Goal: Task Accomplishment & Management: Use online tool/utility

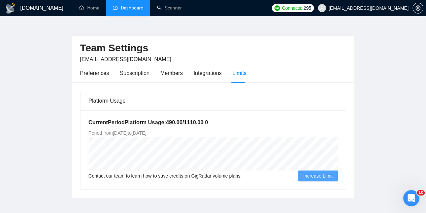
click at [125, 8] on link "Dashboard" at bounding box center [128, 8] width 31 height 6
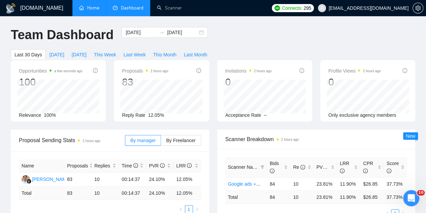
click at [94, 11] on link "Home" at bounding box center [89, 8] width 20 height 6
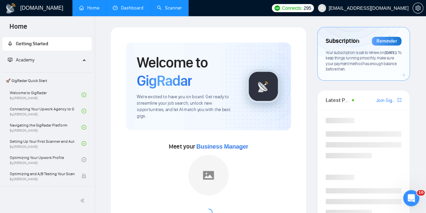
click at [175, 10] on link "Scanner" at bounding box center [169, 8] width 25 height 6
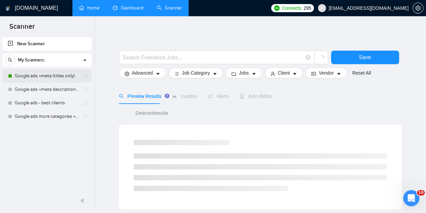
click at [59, 77] on link "Google ads +meta (titles only)" at bounding box center [47, 75] width 64 height 13
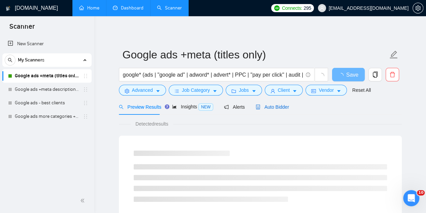
click at [267, 105] on span "Auto Bidder" at bounding box center [272, 106] width 33 height 5
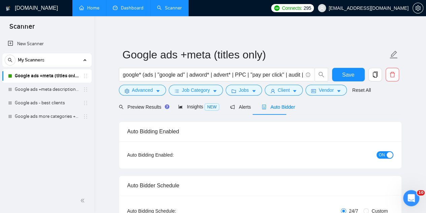
checkbox input "true"
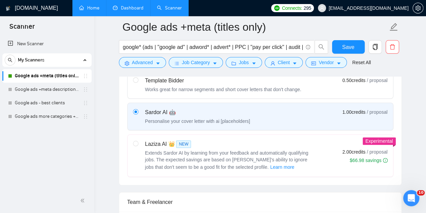
scroll to position [228, 0]
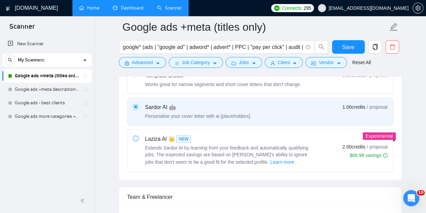
click at [135, 138] on input "radio" at bounding box center [135, 137] width 5 height 5
radio input "true"
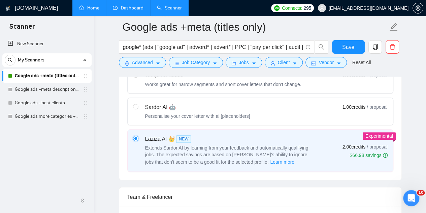
radio input "false"
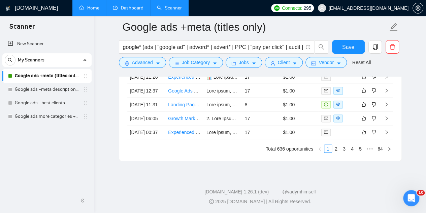
scroll to position [1945, 0]
click at [351, 44] on span "Save" at bounding box center [348, 47] width 12 height 8
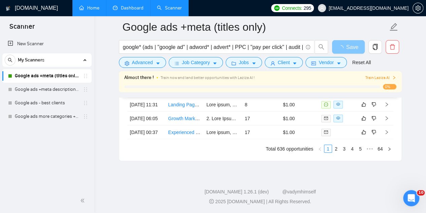
scroll to position [1880, 0]
checkbox input "true"
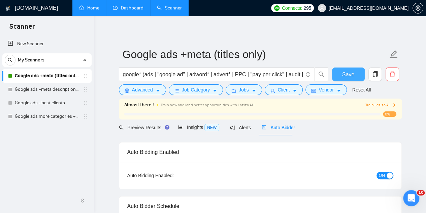
scroll to position [0, 0]
click at [372, 104] on span "Train Laziza AI" at bounding box center [380, 105] width 31 height 6
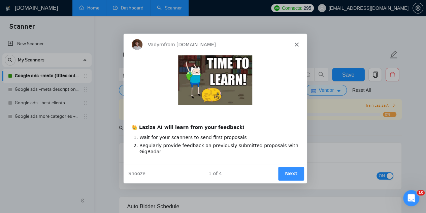
click at [293, 171] on button "Next" at bounding box center [291, 173] width 26 height 14
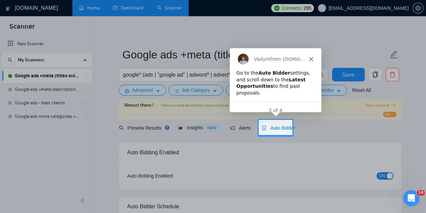
click at [281, 131] on div "Auto Bidder" at bounding box center [278, 127] width 33 height 7
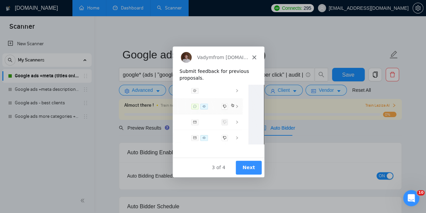
click at [254, 57] on polygon "Close" at bounding box center [254, 57] width 4 height 4
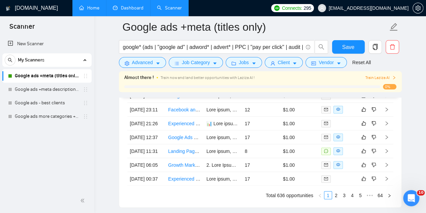
scroll to position [1874, 0]
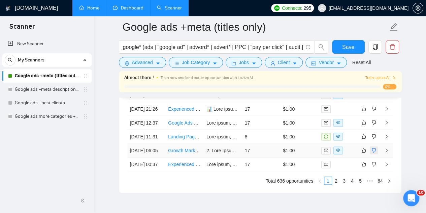
click at [376, 153] on icon "dislike" at bounding box center [374, 149] width 5 height 5
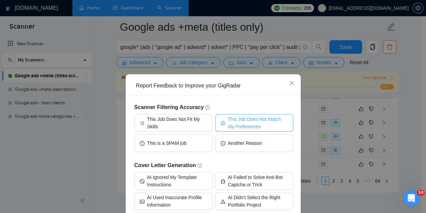
click at [233, 120] on span "This Job Does Not Match My Preferences" at bounding box center [258, 122] width 60 height 15
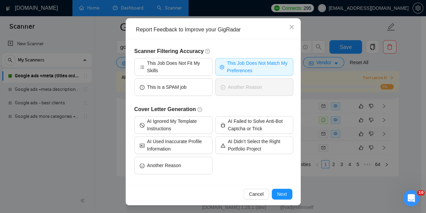
scroll to position [1901, 0]
click at [277, 192] on span "Next" at bounding box center [282, 193] width 10 height 7
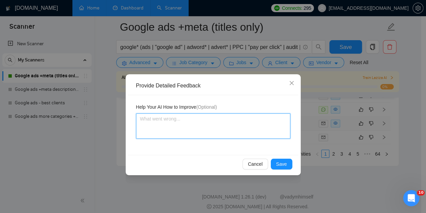
click at [219, 131] on textarea at bounding box center [213, 125] width 154 height 25
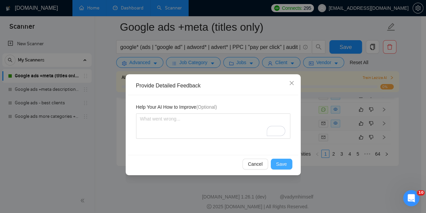
click at [282, 163] on span "Save" at bounding box center [281, 163] width 11 height 7
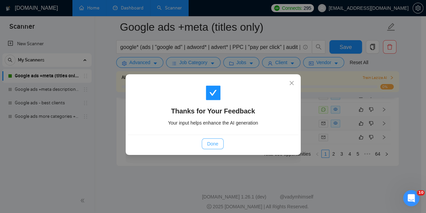
click at [215, 145] on span "Done" at bounding box center [212, 143] width 11 height 7
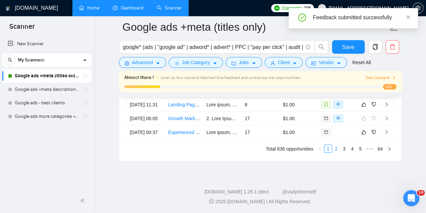
scroll to position [1908, 0]
click at [337, 148] on link "2" at bounding box center [336, 148] width 7 height 7
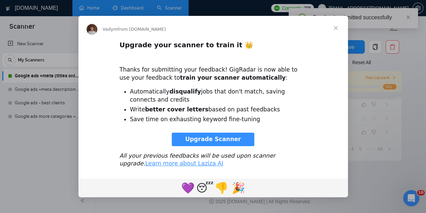
scroll to position [0, 0]
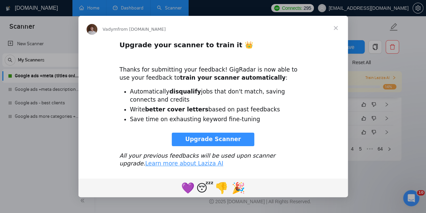
click at [221, 141] on span "Upgrade Scanner" at bounding box center [213, 138] width 56 height 7
click at [335, 27] on span "Close" at bounding box center [336, 28] width 24 height 24
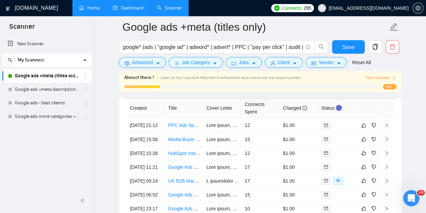
scroll to position [1796, 0]
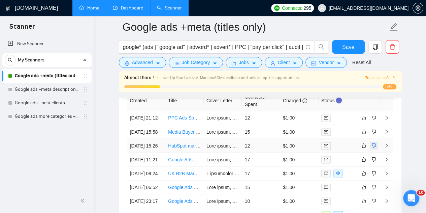
click at [373, 148] on icon "dislike" at bounding box center [374, 145] width 4 height 4
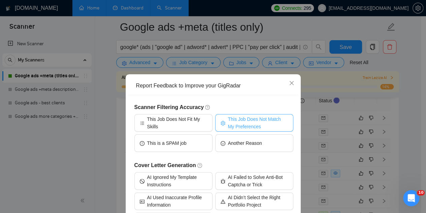
click at [250, 123] on span "This Job Does Not Match My Preferences" at bounding box center [258, 122] width 60 height 15
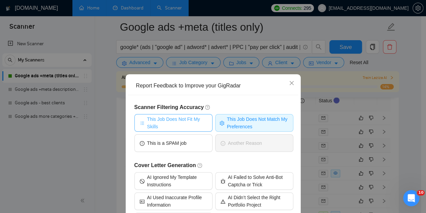
click at [196, 124] on span "This Job Does Not Fit My Skills" at bounding box center [177, 122] width 60 height 15
click at [285, 103] on div "Scanner Filtering Accuracy This Job Does Not Fit My Skills This Job Does Not Ma…" at bounding box center [213, 168] width 170 height 146
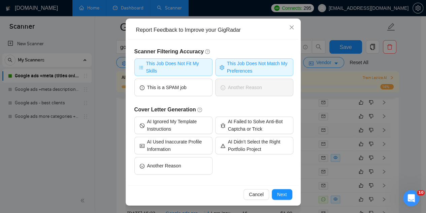
scroll to position [56, 0]
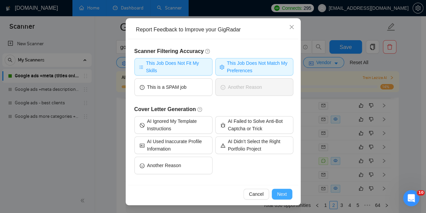
click at [279, 194] on span "Next" at bounding box center [282, 193] width 10 height 7
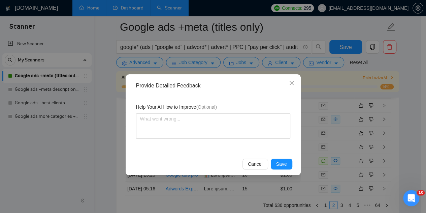
scroll to position [0, 0]
click at [282, 160] on span "Save" at bounding box center [281, 163] width 11 height 7
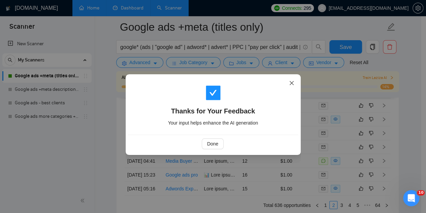
click at [291, 85] on icon "close" at bounding box center [291, 82] width 5 height 5
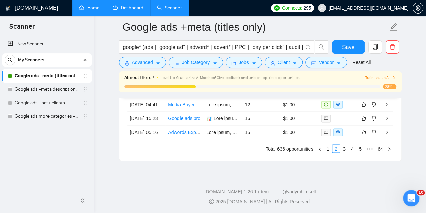
scroll to position [1946, 0]
click at [344, 152] on link "3" at bounding box center [344, 148] width 7 height 7
click at [353, 148] on link "4" at bounding box center [352, 148] width 7 height 7
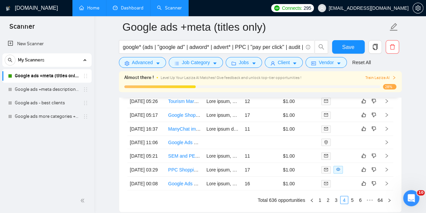
scroll to position [1852, 0]
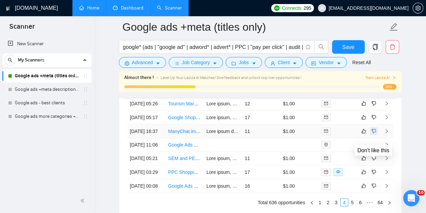
click at [373, 133] on icon "dislike" at bounding box center [374, 130] width 5 height 5
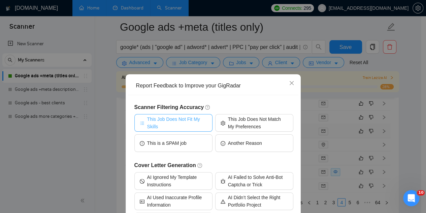
click at [194, 120] on span "This Job Does Not Fit My Skills" at bounding box center [177, 122] width 60 height 15
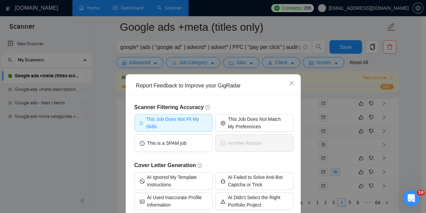
click at [280, 161] on h5 "Cover Letter Generation" at bounding box center [213, 165] width 159 height 8
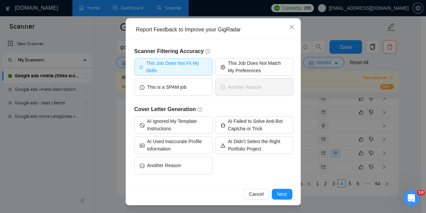
scroll to position [1892, 0]
click at [274, 198] on button "Next" at bounding box center [282, 193] width 21 height 11
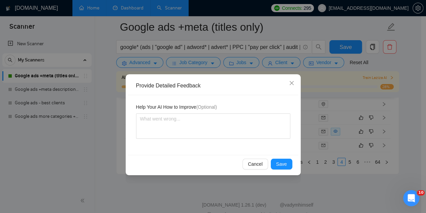
scroll to position [0, 0]
click at [283, 162] on span "Save" at bounding box center [281, 163] width 11 height 7
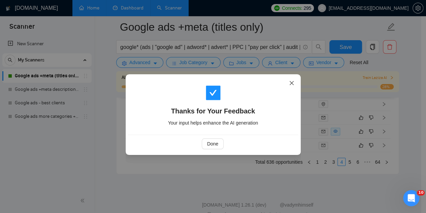
click at [292, 84] on icon "close" at bounding box center [291, 83] width 4 height 4
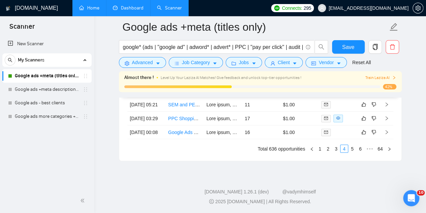
scroll to position [1921, 0]
click at [354, 152] on link "5" at bounding box center [352, 148] width 7 height 7
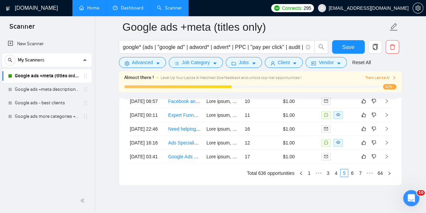
scroll to position [1889, 0]
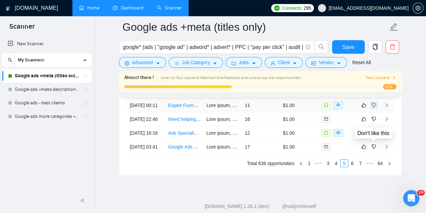
click at [373, 107] on icon "dislike" at bounding box center [374, 105] width 4 height 4
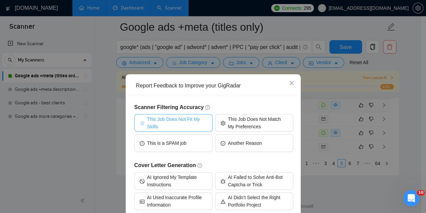
click at [189, 118] on span "This Job Does Not Fit My Skills" at bounding box center [177, 122] width 60 height 15
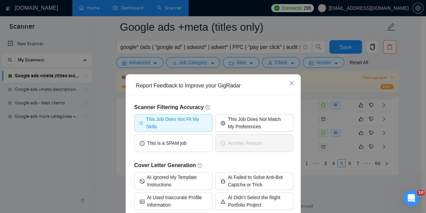
click at [262, 163] on h5 "Cover Letter Generation" at bounding box center [213, 165] width 159 height 8
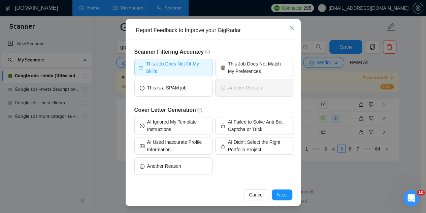
scroll to position [56, 0]
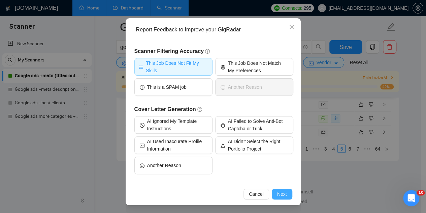
click at [280, 196] on span "Next" at bounding box center [282, 193] width 10 height 7
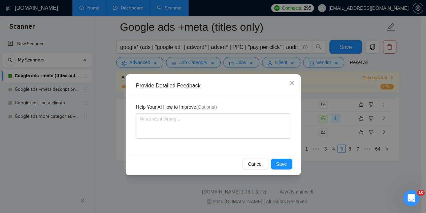
scroll to position [0, 0]
click at [281, 165] on span "Save" at bounding box center [281, 163] width 11 height 7
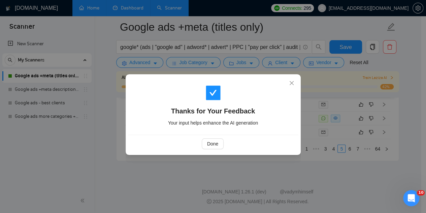
click at [352, 188] on div "Thanks for Your Feedback Your input helps enhance the AI generation Done" at bounding box center [213, 106] width 426 height 213
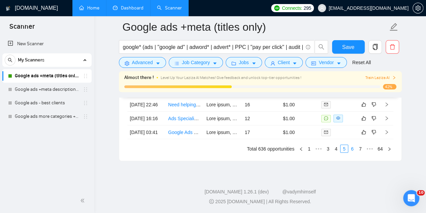
click at [354, 152] on link "6" at bounding box center [352, 148] width 7 height 7
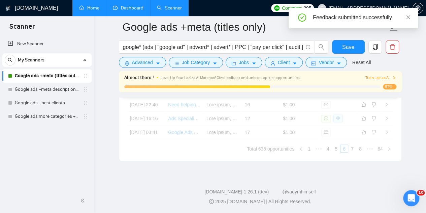
scroll to position [1930, 0]
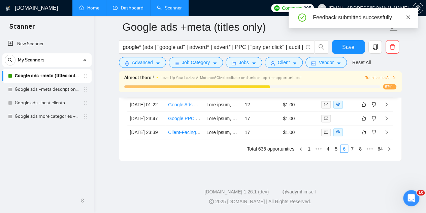
click at [408, 17] on icon "close" at bounding box center [409, 17] width 4 height 4
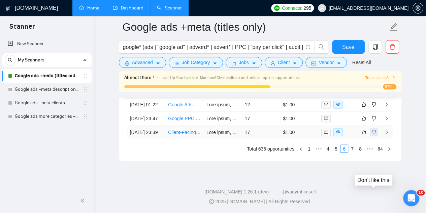
click at [373, 134] on icon "dislike" at bounding box center [374, 132] width 4 height 4
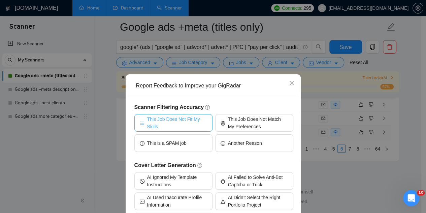
click at [194, 128] on span "This Job Does Not Fit My Skills" at bounding box center [177, 122] width 60 height 15
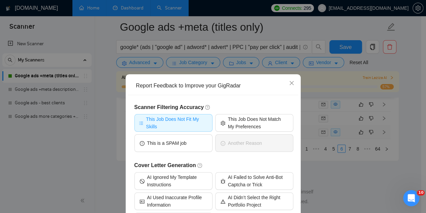
click at [245, 165] on h5 "Cover Letter Generation" at bounding box center [213, 165] width 159 height 8
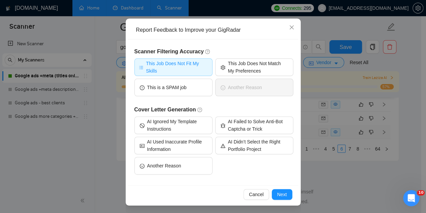
scroll to position [56, 0]
click at [281, 197] on span "Next" at bounding box center [282, 193] width 10 height 7
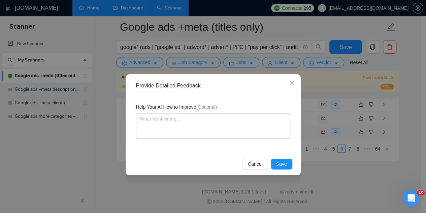
click at [279, 169] on div "Cancel Save" at bounding box center [213, 164] width 170 height 18
click at [285, 162] on span "Save" at bounding box center [281, 163] width 11 height 7
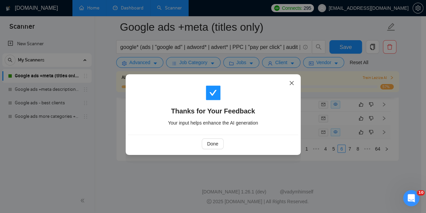
click at [294, 81] on span "Close" at bounding box center [292, 83] width 18 height 18
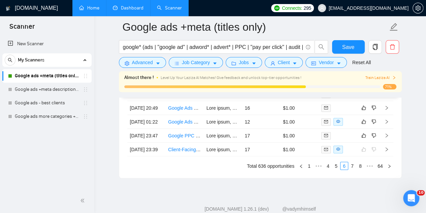
scroll to position [1911, 0]
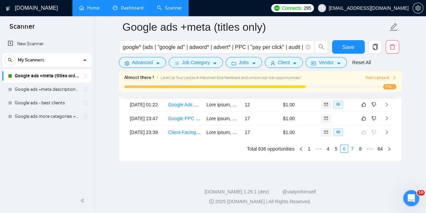
click at [353, 152] on link "7" at bounding box center [352, 148] width 7 height 7
drag, startPoint x: 354, startPoint y: 185, endPoint x: 363, endPoint y: 204, distance: 21.7
click at [352, 152] on link "8" at bounding box center [352, 148] width 7 height 7
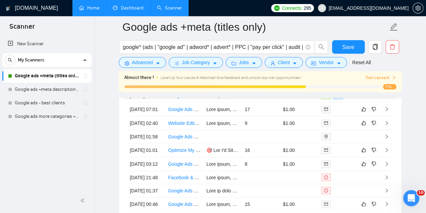
scroll to position [1829, 0]
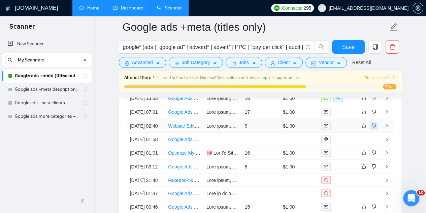
click at [372, 128] on icon "dislike" at bounding box center [374, 125] width 5 height 5
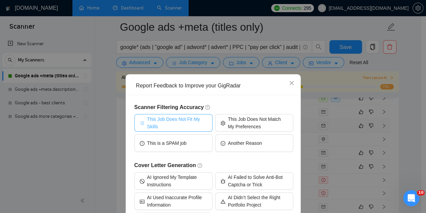
click at [195, 123] on span "This Job Does Not Fit My Skills" at bounding box center [177, 122] width 60 height 15
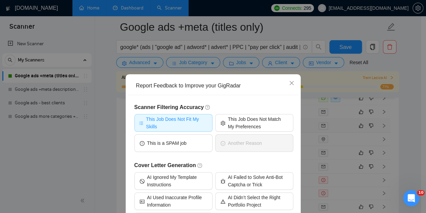
click at [229, 165] on h5 "Cover Letter Generation" at bounding box center [213, 165] width 159 height 8
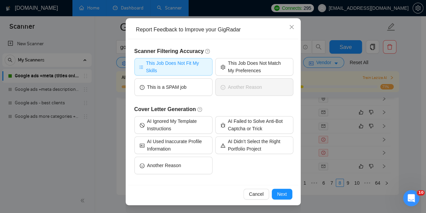
scroll to position [1870, 0]
click at [284, 192] on span "Next" at bounding box center [282, 193] width 10 height 7
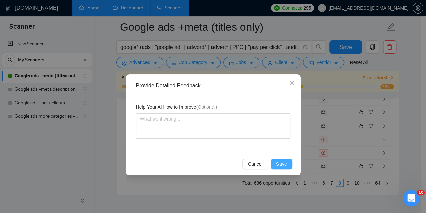
click at [283, 163] on span "Save" at bounding box center [281, 163] width 11 height 7
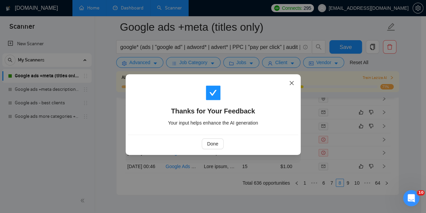
click at [291, 85] on icon "close" at bounding box center [291, 82] width 5 height 5
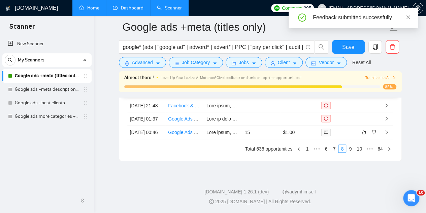
scroll to position [1966, 0]
click at [353, 149] on link "9" at bounding box center [350, 148] width 7 height 7
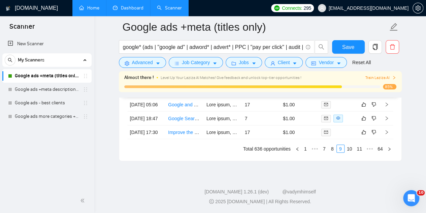
scroll to position [1942, 0]
click at [353, 152] on link "10" at bounding box center [349, 148] width 9 height 7
click at [352, 148] on link "11" at bounding box center [349, 148] width 9 height 7
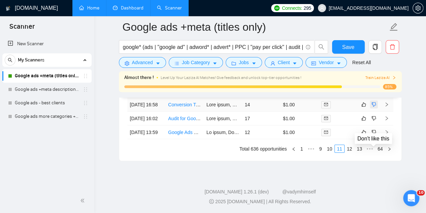
click at [374, 107] on icon "dislike" at bounding box center [374, 103] width 5 height 5
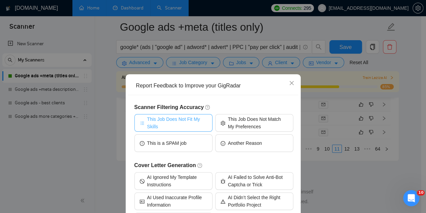
click at [195, 123] on span "This Job Does Not Fit My Skills" at bounding box center [177, 122] width 60 height 15
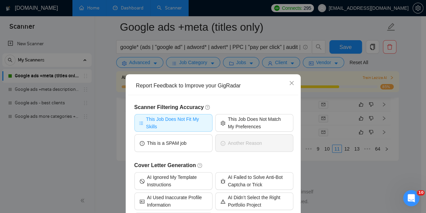
click at [254, 160] on div "Scanner Filtering Accuracy This Job Does Not Fit My Skills This Job Does Not Ma…" at bounding box center [213, 132] width 159 height 58
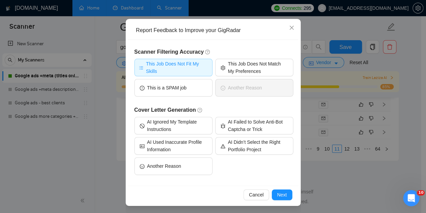
scroll to position [56, 0]
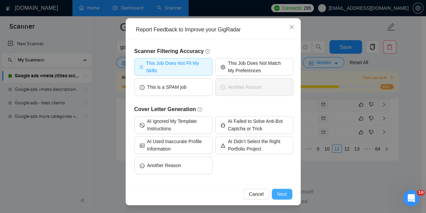
click at [285, 196] on button "Next" at bounding box center [282, 193] width 21 height 11
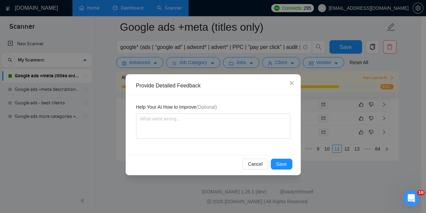
scroll to position [0, 0]
click at [282, 163] on span "Save" at bounding box center [281, 163] width 11 height 7
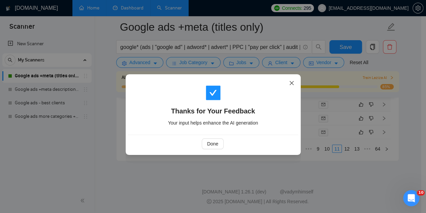
click at [290, 81] on icon "close" at bounding box center [291, 82] width 5 height 5
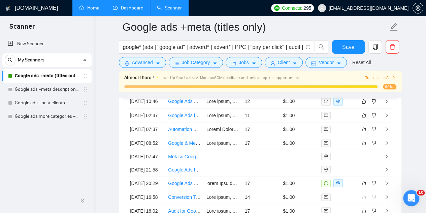
scroll to position [1820, 0]
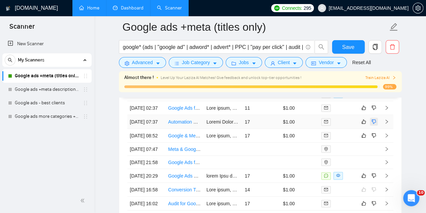
click at [375, 124] on icon "dislike" at bounding box center [374, 121] width 5 height 5
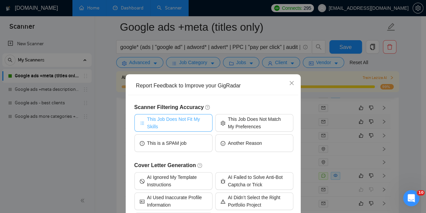
click at [202, 124] on span "This Job Does Not Fit My Skills" at bounding box center [177, 122] width 60 height 15
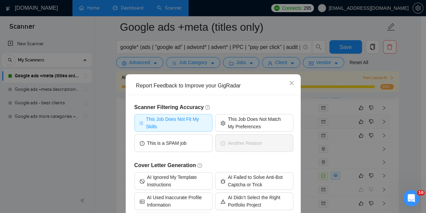
click at [272, 170] on div "Cover Letter Generation AI Ignored My Template Instructions AI Failed to Solve …" at bounding box center [213, 196] width 159 height 71
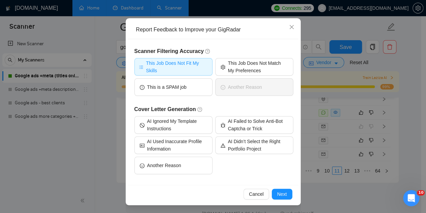
scroll to position [1887, 0]
click at [278, 197] on span "Next" at bounding box center [282, 193] width 10 height 7
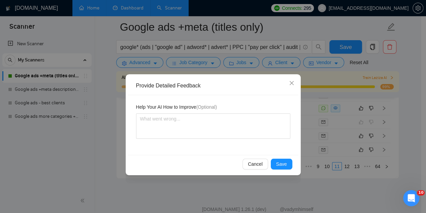
scroll to position [0, 0]
click at [278, 160] on span "Save" at bounding box center [281, 163] width 11 height 7
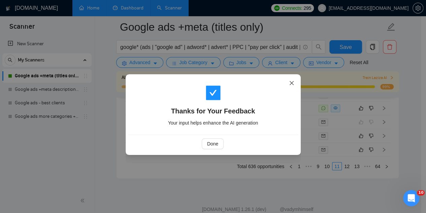
click at [292, 84] on icon "close" at bounding box center [291, 83] width 4 height 4
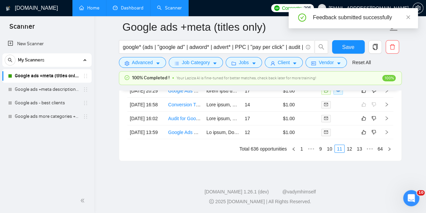
scroll to position [1959, 0]
click at [351, 149] on link "12" at bounding box center [349, 148] width 9 height 7
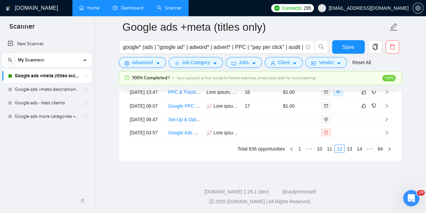
scroll to position [1931, 0]
click at [350, 152] on link "13" at bounding box center [349, 148] width 9 height 7
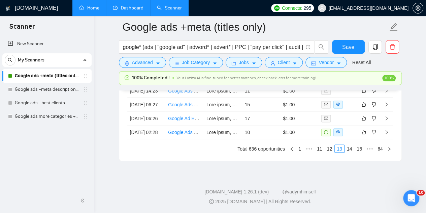
scroll to position [1959, 0]
click at [346, 146] on link "14" at bounding box center [349, 148] width 9 height 7
click at [353, 148] on link "15" at bounding box center [349, 148] width 9 height 7
click at [351, 146] on link "16" at bounding box center [349, 148] width 9 height 7
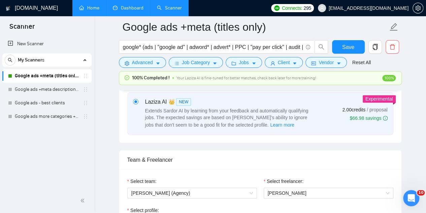
scroll to position [191, 0]
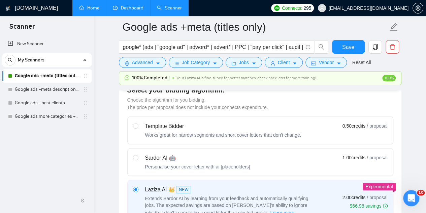
click at [97, 8] on link "Home" at bounding box center [89, 8] width 20 height 6
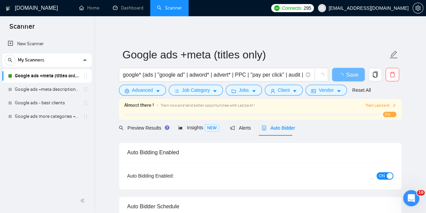
drag, startPoint x: 0, startPoint y: 0, endPoint x: 429, endPoint y: 13, distance: 428.7
click at [426, 13] on html "Scanner New Scanner My Scanners Google ads +meta (titles only) Google ads +meta…" at bounding box center [213, 106] width 426 height 213
